Goal: Find specific page/section: Find specific page/section

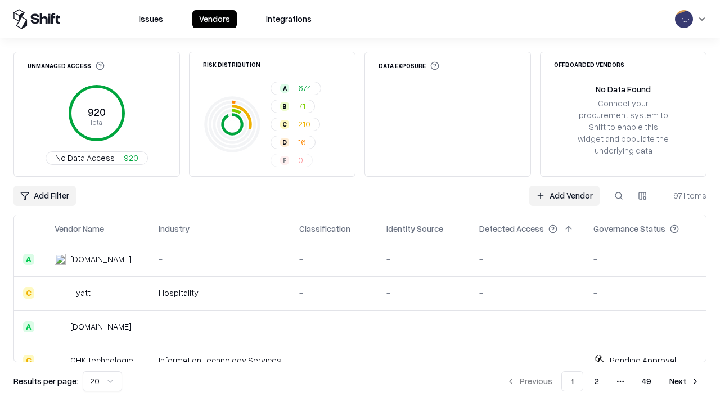
click at [642, 196] on html "Issues Vendors Integrations Unmanaged Access 920 Total No Data Access 920 Risk …" at bounding box center [360, 202] width 720 height 405
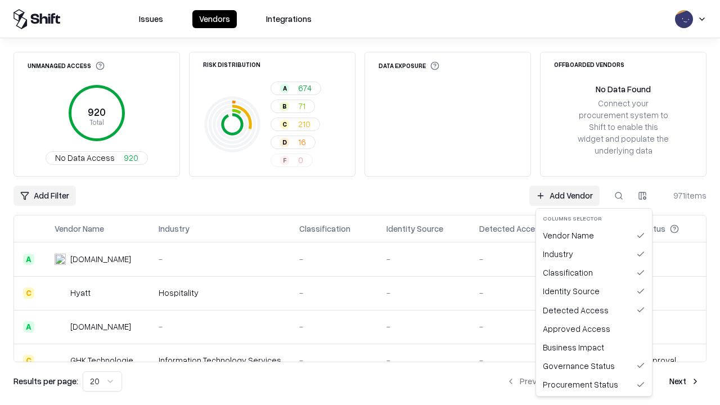
click at [360, 202] on html "Issues Vendors Integrations Unmanaged Access 920 Total No Data Access 920 Risk …" at bounding box center [360, 202] width 720 height 405
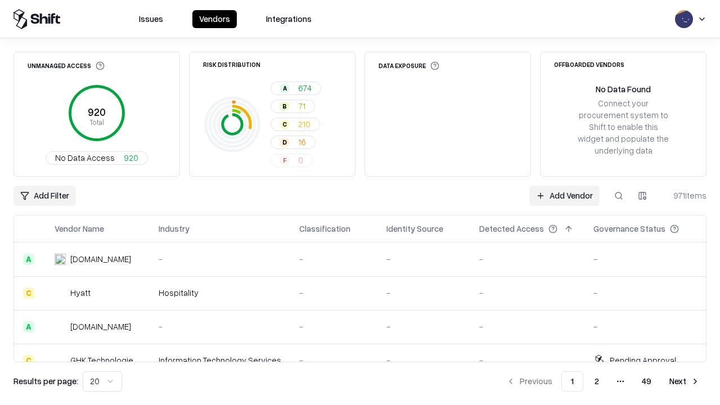
click at [642, 196] on html "Issues Vendors Integrations Unmanaged Access 920 Total No Data Access 920 Risk …" at bounding box center [360, 202] width 720 height 405
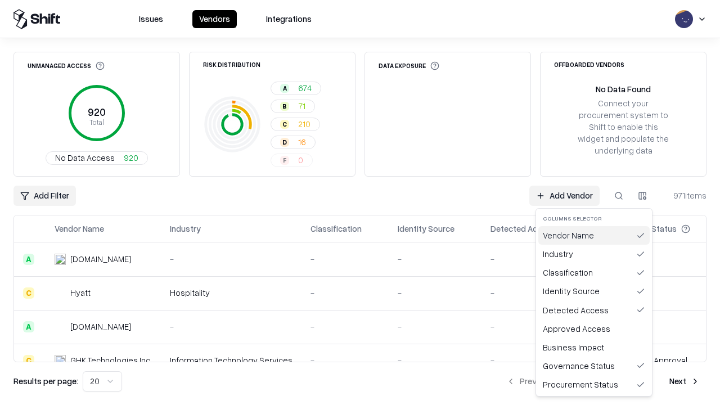
click at [594, 235] on div "Vendor Name" at bounding box center [593, 235] width 111 height 19
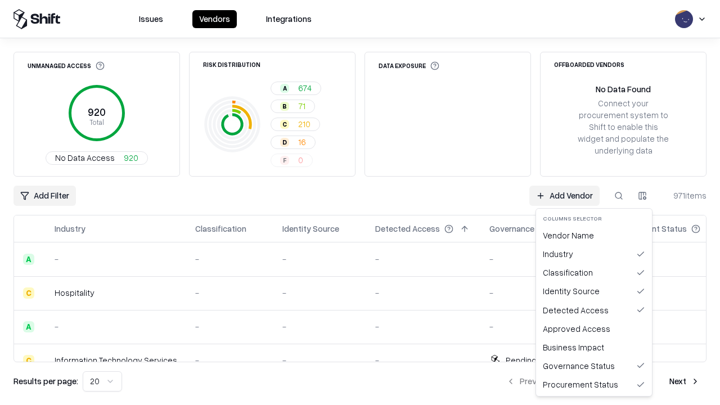
click at [642, 196] on html "Issues Vendors Integrations Unmanaged Access 920 Total No Data Access 920 Risk …" at bounding box center [360, 202] width 720 height 405
click at [594, 235] on div "Vendor Name" at bounding box center [593, 235] width 111 height 19
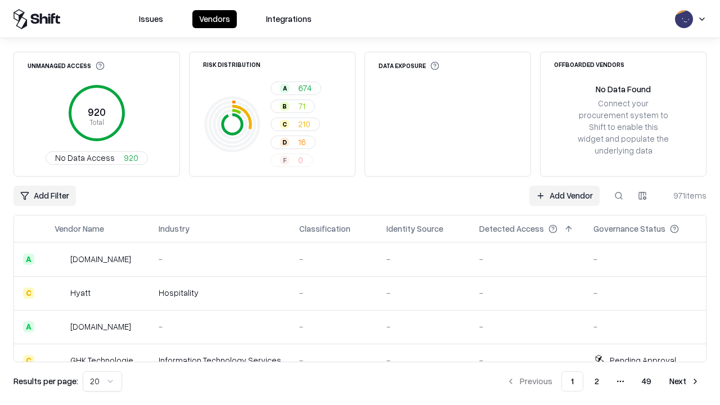
click at [642, 196] on html "Issues Vendors Integrations Unmanaged Access 920 Total No Data Access 920 Risk …" at bounding box center [360, 202] width 720 height 405
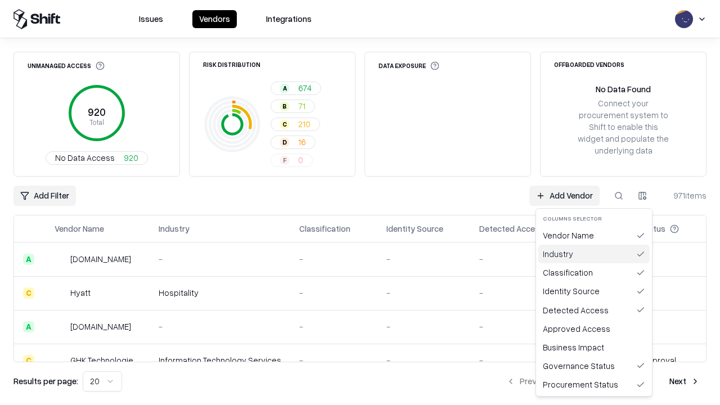
click at [594, 254] on div "Industry" at bounding box center [593, 254] width 111 height 19
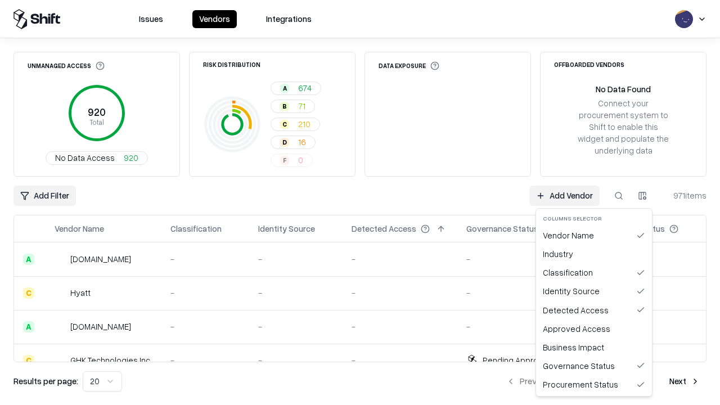
click at [642, 196] on html "Issues Vendors Integrations Unmanaged Access 920 Total No Data Access 920 Risk …" at bounding box center [360, 202] width 720 height 405
click at [594, 254] on div "Industry" at bounding box center [593, 254] width 111 height 19
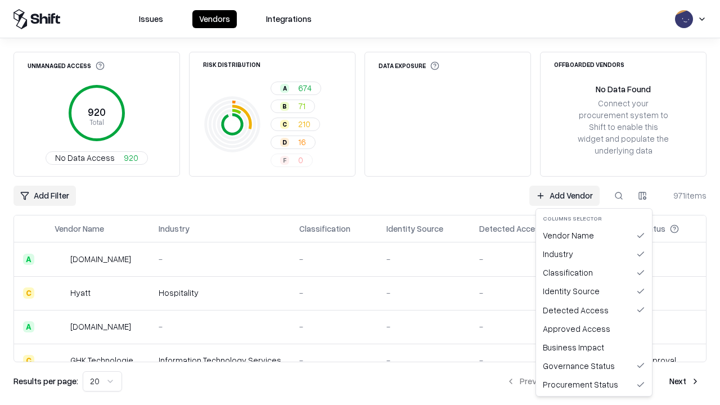
click at [642, 196] on html "Issues Vendors Integrations Unmanaged Access 920 Total No Data Access 920 Risk …" at bounding box center [360, 202] width 720 height 405
click at [594, 272] on div "Classification" at bounding box center [593, 272] width 111 height 19
click at [642, 196] on html "Issues Vendors Integrations Unmanaged Access 920 Total No Data Access 920 Risk …" at bounding box center [360, 202] width 720 height 405
click at [594, 272] on div "Classification" at bounding box center [593, 272] width 111 height 19
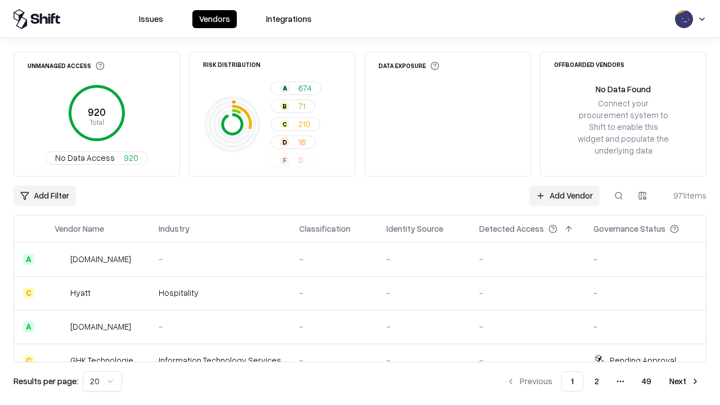
click at [642, 196] on html "Issues Vendors Integrations Unmanaged Access 920 Total No Data Access 920 Risk …" at bounding box center [360, 202] width 720 height 405
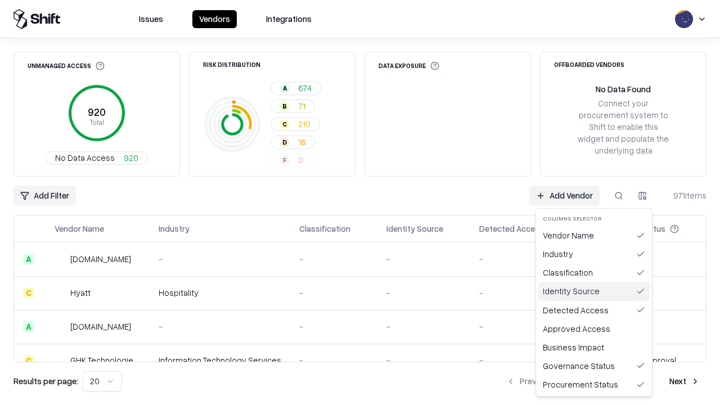
click at [594, 291] on div "Identity Source" at bounding box center [593, 291] width 111 height 19
